Goal: Task Accomplishment & Management: Complete application form

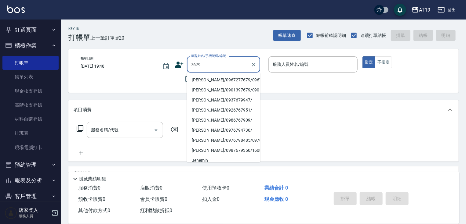
type input "[PERSON_NAME]/0967277679/0967277679"
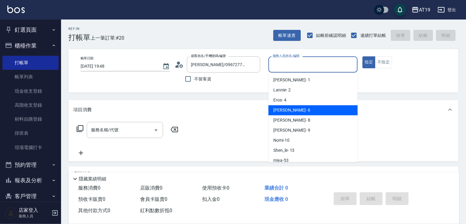
type input "[PERSON_NAME]- 6"
type button "true"
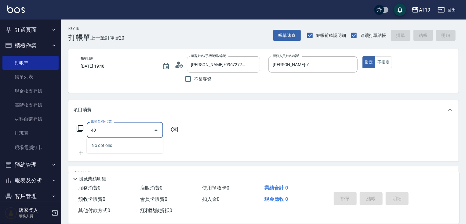
type input "401"
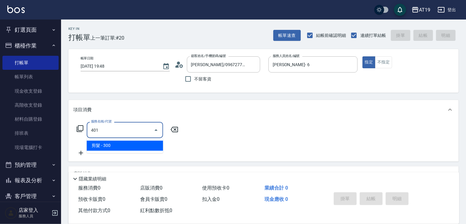
type input "30"
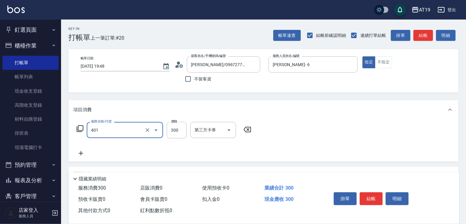
type input "剪髮(401)"
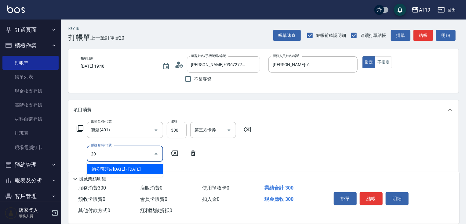
type input "201"
type input "60"
type input "洗髮(201)"
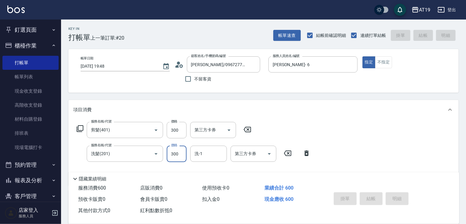
type input "[DATE] 20:33"
type input "0"
